Goal: Information Seeking & Learning: Learn about a topic

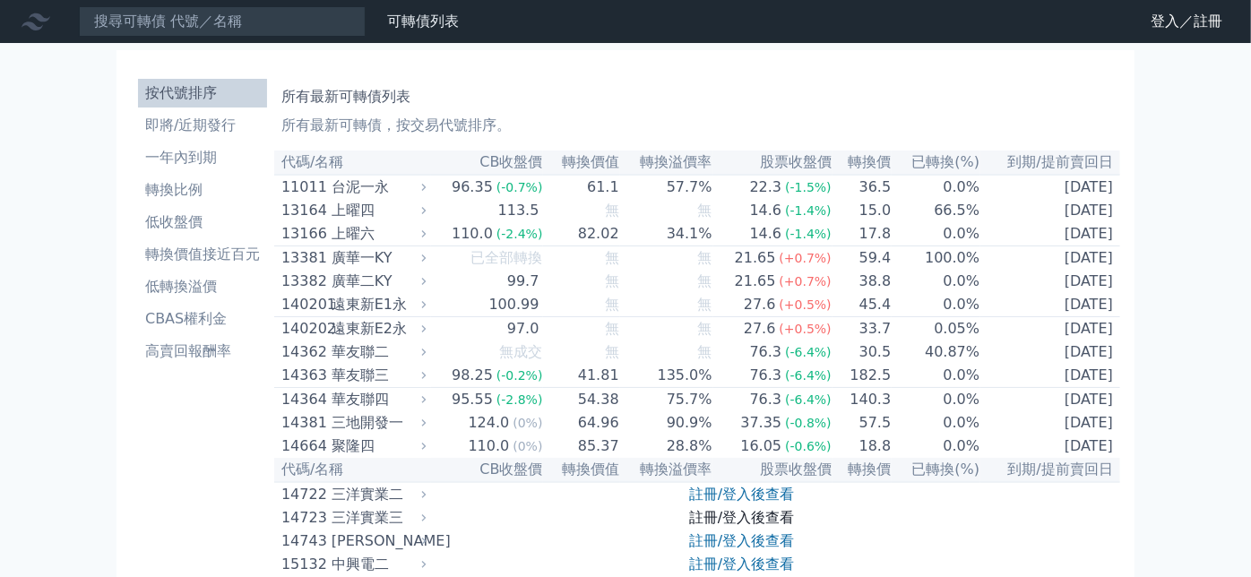
click at [718, 526] on link "註冊/登入後查看" at bounding box center [741, 517] width 105 height 17
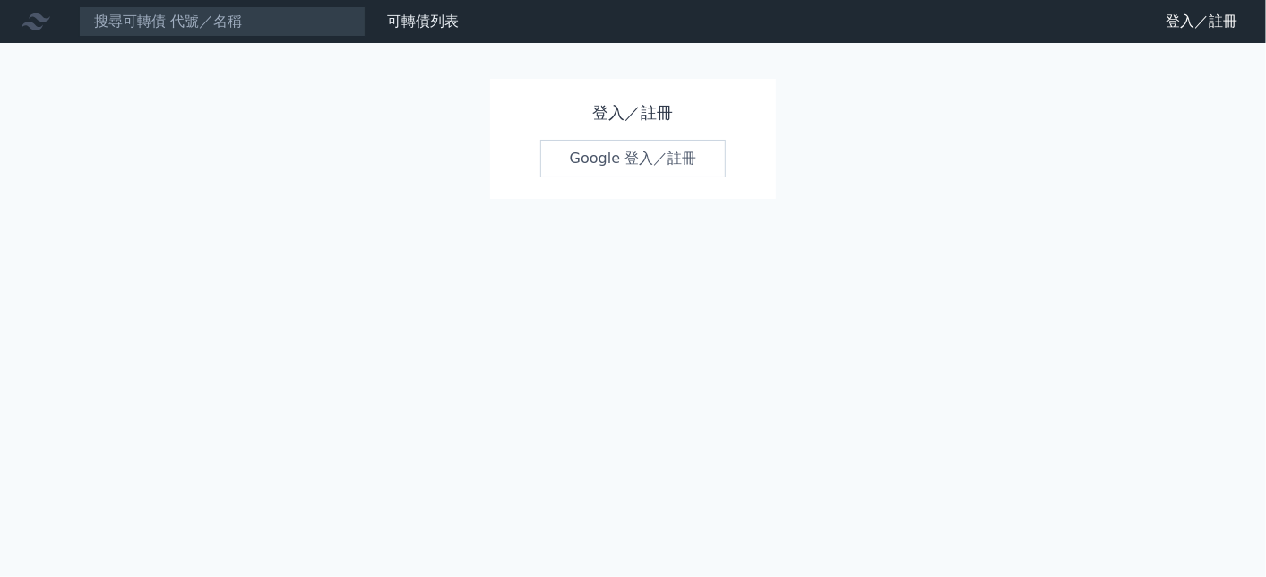
click at [606, 171] on link "Google 登入／註冊" at bounding box center [633, 159] width 186 height 38
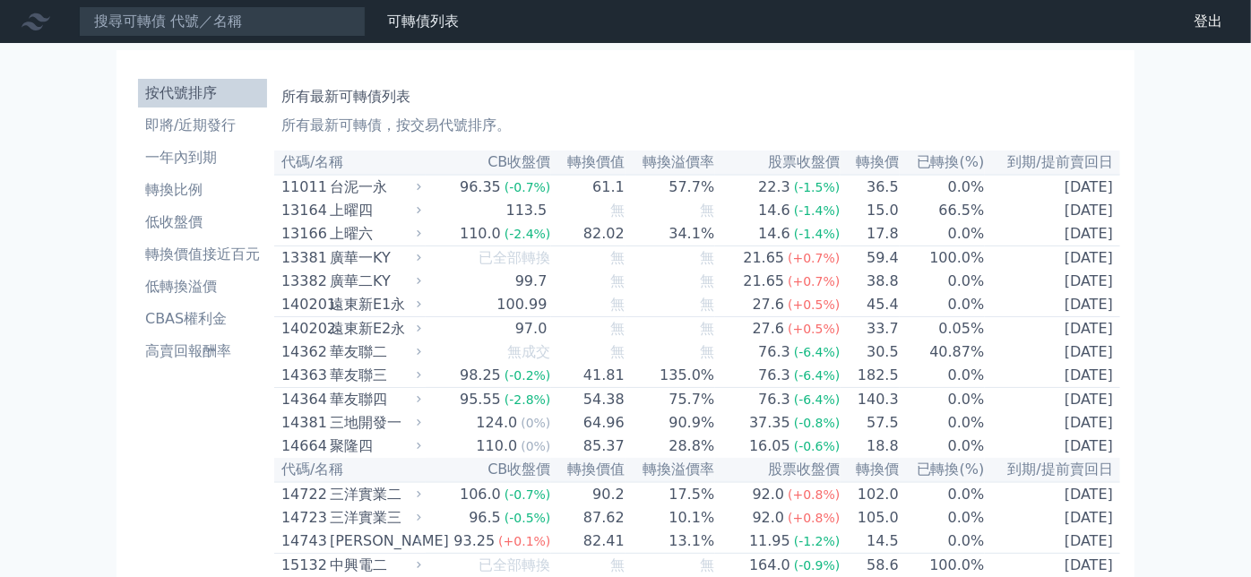
scroll to position [8058, 0]
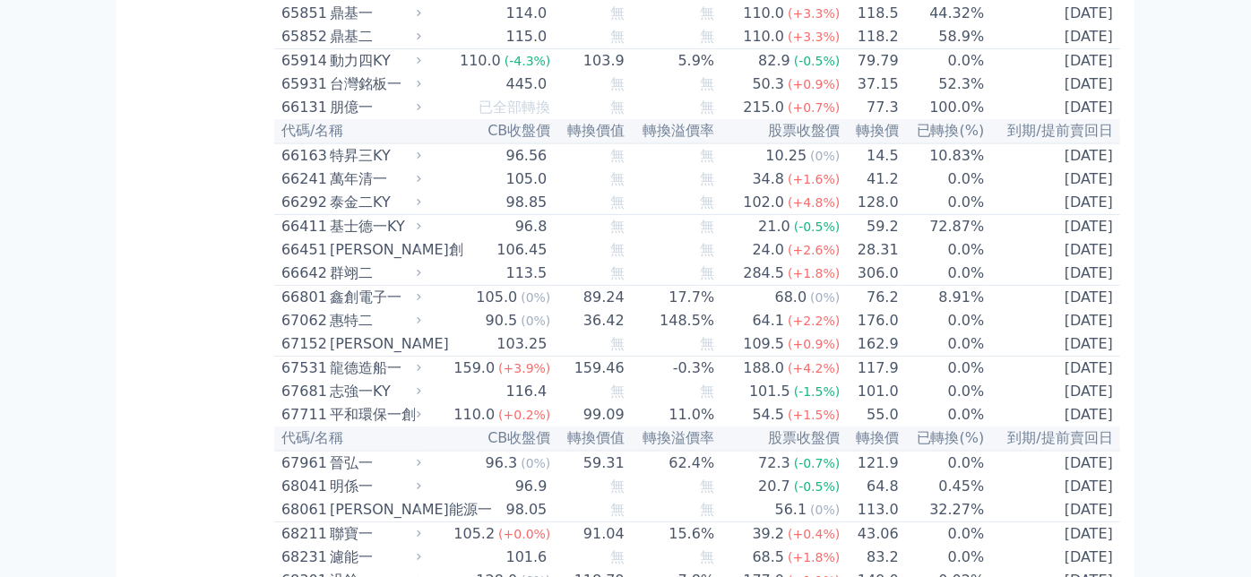
scroll to position [8656, 0]
